Goal: Entertainment & Leisure: Consume media (video, audio)

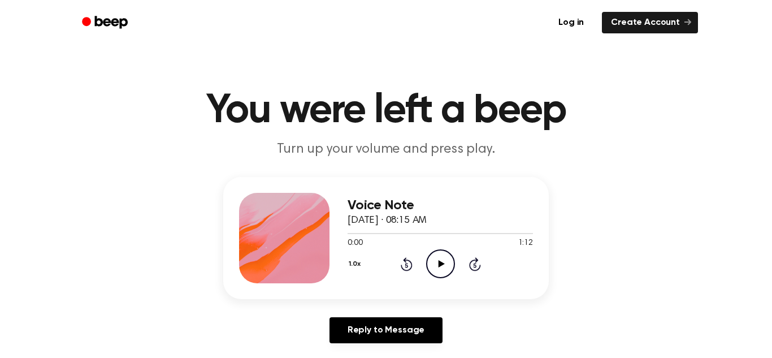
click at [444, 269] on icon "Play Audio" at bounding box center [440, 263] width 29 height 29
click at [450, 263] on icon "Play Audio" at bounding box center [440, 263] width 29 height 29
click at [450, 263] on icon "Pause Audio" at bounding box center [440, 263] width 29 height 29
click at [450, 263] on icon "Play Audio" at bounding box center [440, 263] width 29 height 29
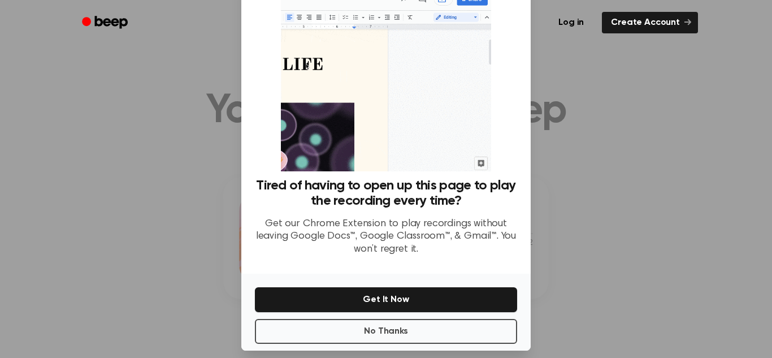
scroll to position [54, 0]
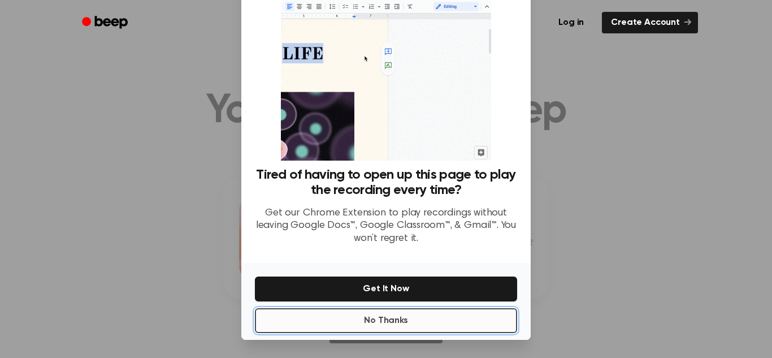
click at [441, 327] on button "No Thanks" at bounding box center [386, 320] width 262 height 25
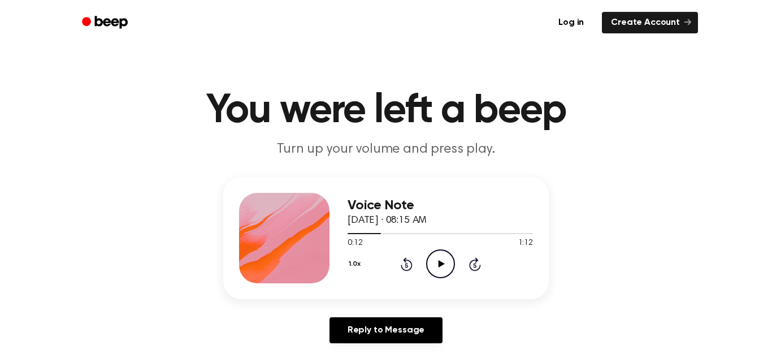
click at [439, 260] on icon "Play Audio" at bounding box center [440, 263] width 29 height 29
click at [439, 260] on icon "Pause Audio" at bounding box center [440, 263] width 29 height 29
click at [439, 260] on icon "Play Audio" at bounding box center [440, 263] width 29 height 29
click at [439, 260] on icon "Pause Audio" at bounding box center [440, 263] width 29 height 29
click at [439, 260] on icon "Play Audio" at bounding box center [440, 263] width 29 height 29
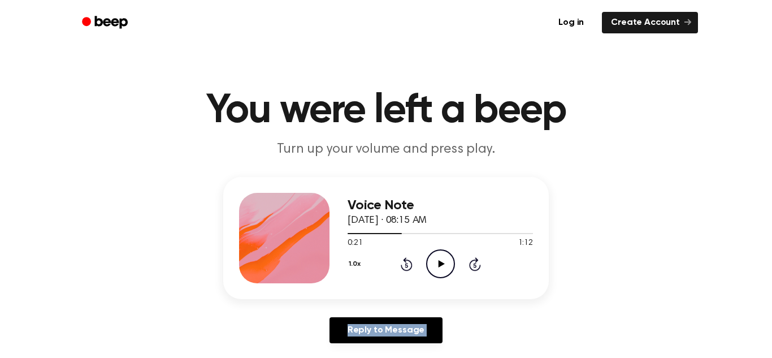
click at [439, 260] on icon "Play Audio" at bounding box center [440, 263] width 29 height 29
click at [439, 260] on icon "Pause Audio" at bounding box center [440, 263] width 29 height 29
click at [439, 260] on icon "Play Audio" at bounding box center [440, 263] width 29 height 29
click at [439, 260] on icon "Pause Audio" at bounding box center [440, 263] width 29 height 29
click at [439, 260] on icon "Play Audio" at bounding box center [440, 263] width 29 height 29
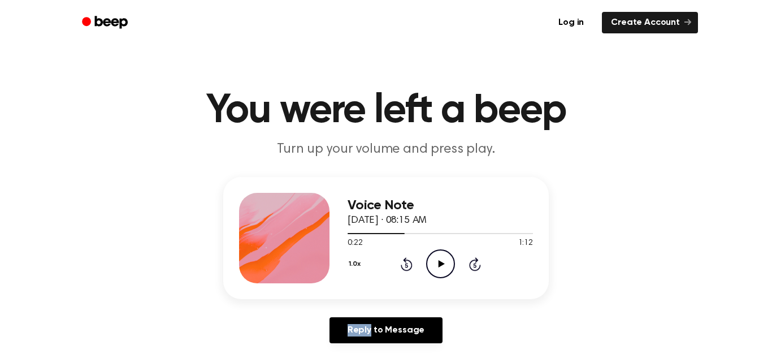
click at [439, 260] on icon "Play Audio" at bounding box center [440, 263] width 29 height 29
click at [439, 260] on icon "Pause Audio" at bounding box center [440, 263] width 29 height 29
click at [439, 260] on icon "Play Audio" at bounding box center [440, 263] width 29 height 29
click at [439, 260] on icon "Pause Audio" at bounding box center [440, 263] width 29 height 29
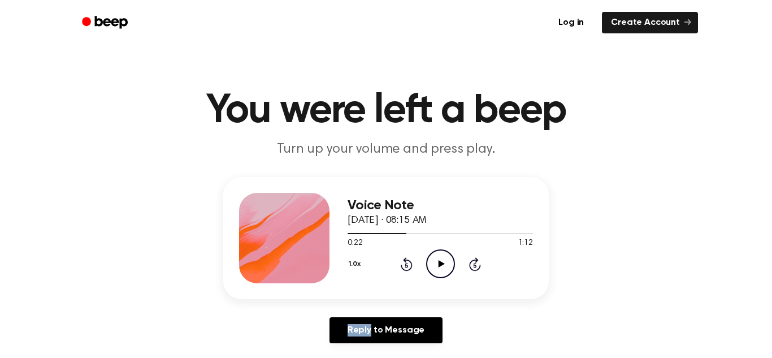
click at [439, 260] on icon "Play Audio" at bounding box center [440, 263] width 29 height 29
click at [439, 260] on icon "Pause Audio" at bounding box center [440, 263] width 29 height 29
click at [439, 260] on icon "Play Audio" at bounding box center [440, 263] width 29 height 29
click at [439, 260] on icon "Pause Audio" at bounding box center [440, 263] width 29 height 29
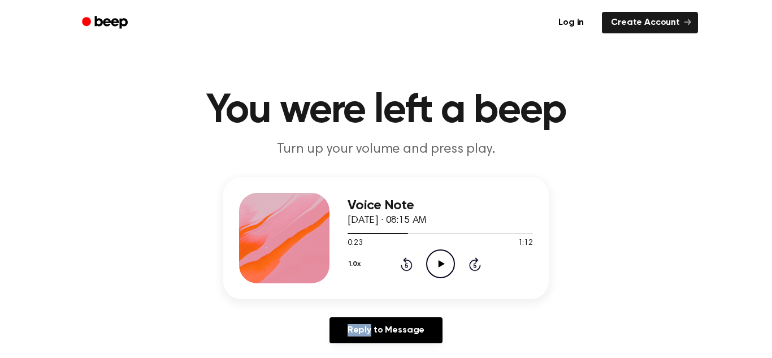
click at [439, 260] on icon "Play Audio" at bounding box center [440, 263] width 29 height 29
click at [439, 260] on icon "Pause Audio" at bounding box center [440, 263] width 29 height 29
click at [439, 260] on icon "Play Audio" at bounding box center [440, 263] width 29 height 29
click at [439, 260] on icon "Pause Audio" at bounding box center [440, 263] width 29 height 29
click at [439, 260] on icon "Play Audio" at bounding box center [440, 263] width 29 height 29
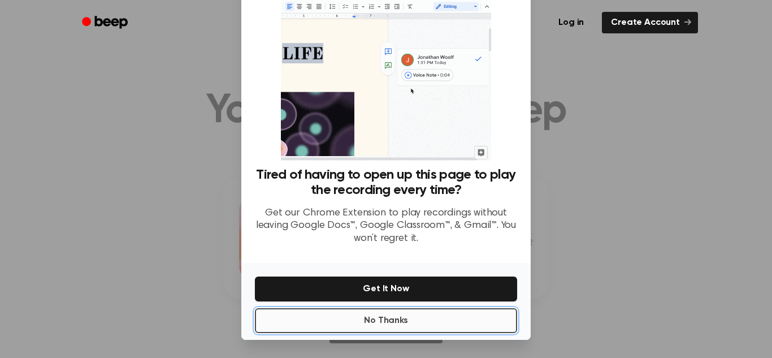
click at [418, 313] on button "No Thanks" at bounding box center [386, 320] width 262 height 25
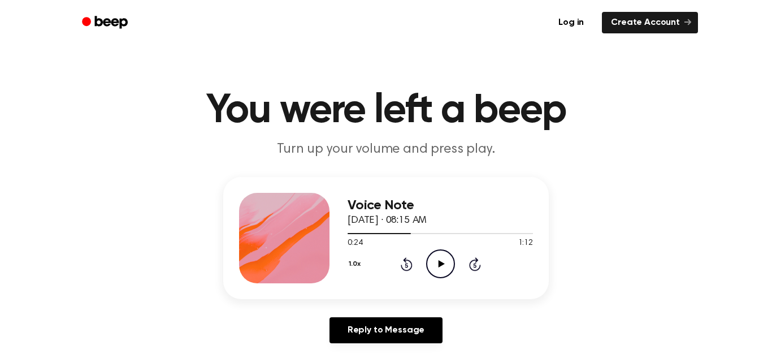
click at [568, 284] on div "Voice Note [DATE] · 08:15 AM 0:24 1:12 Your browser does not support the [objec…" at bounding box center [386, 264] width 745 height 175
